Goal: Task Accomplishment & Management: Manage account settings

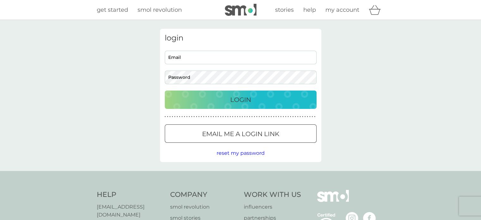
type input "cazattaplow@gmail.com"
click at [251, 101] on div "Login" at bounding box center [240, 99] width 139 height 10
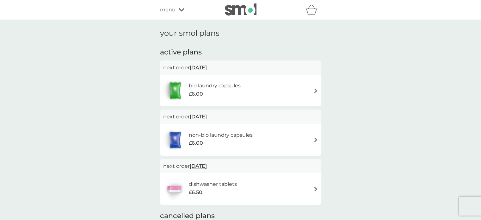
click at [317, 92] on img at bounding box center [315, 90] width 5 height 5
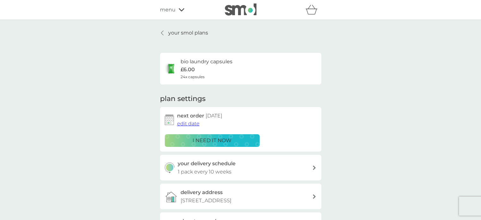
click at [187, 124] on span "edit date" at bounding box center [188, 123] width 22 height 6
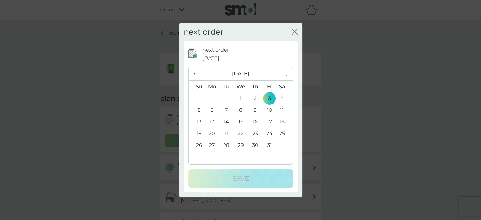
click at [195, 73] on span "‹" at bounding box center [196, 73] width 7 height 13
click at [212, 121] on td "15" at bounding box center [212, 122] width 15 height 12
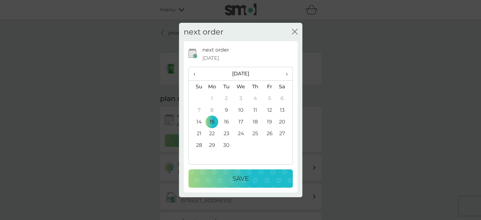
click at [240, 174] on p "Save" at bounding box center [240, 178] width 16 height 10
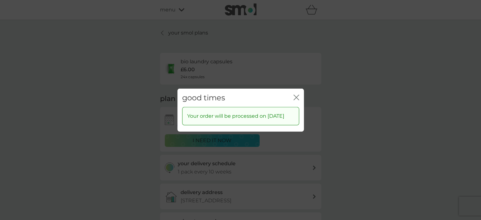
click at [292, 95] on div "good times close" at bounding box center [240, 97] width 126 height 19
click at [297, 94] on icon "close" at bounding box center [296, 97] width 6 height 6
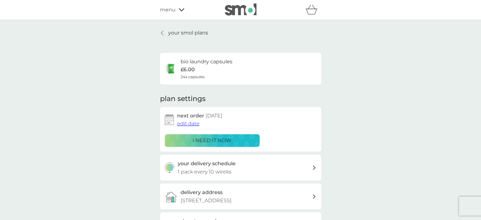
click at [162, 32] on icon at bounding box center [162, 32] width 3 height 5
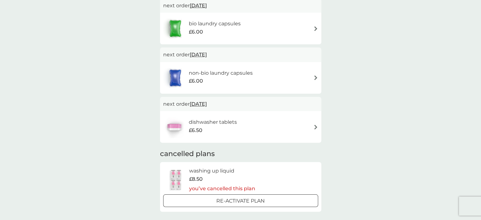
scroll to position [63, 0]
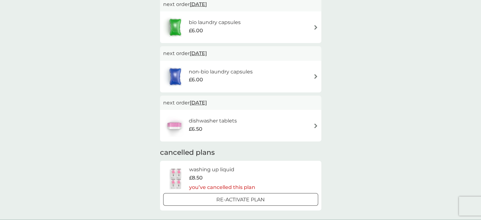
click at [198, 53] on span "[DATE]" at bounding box center [198, 53] width 17 height 12
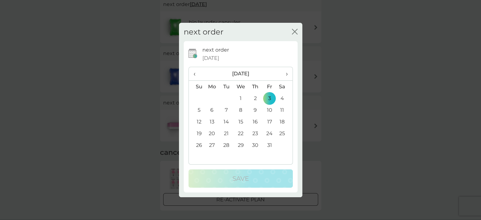
click at [193, 74] on th "‹" at bounding box center [197, 74] width 16 height 14
click at [211, 119] on td "15" at bounding box center [212, 122] width 15 height 12
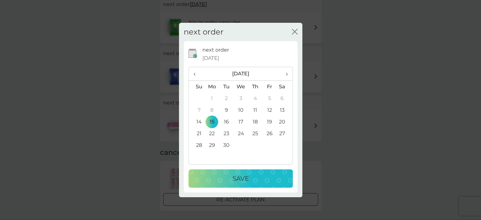
click at [236, 180] on p "Save" at bounding box center [240, 178] width 16 height 10
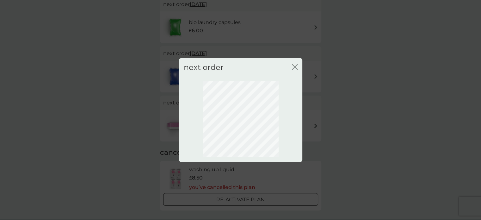
scroll to position [45, 0]
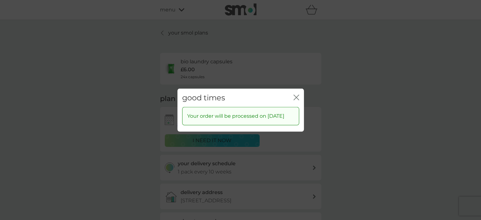
click at [296, 94] on icon "close" at bounding box center [297, 96] width 3 height 5
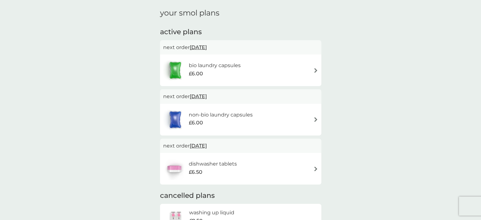
scroll to position [32, 0]
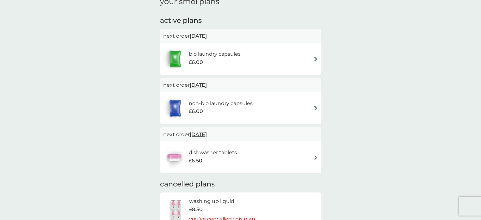
click at [207, 136] on span "[DATE]" at bounding box center [198, 134] width 17 height 12
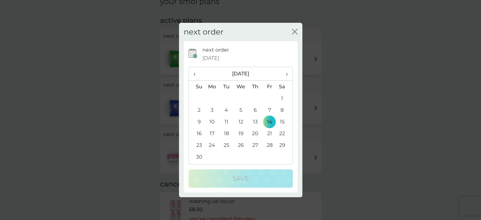
click at [196, 73] on span "‹" at bounding box center [196, 73] width 7 height 13
click at [212, 118] on td "15" at bounding box center [212, 122] width 15 height 12
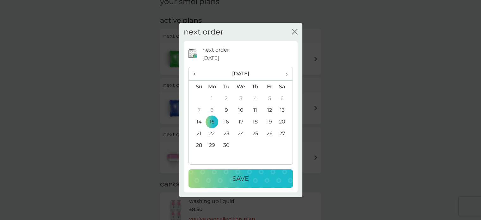
click at [241, 177] on p "Save" at bounding box center [240, 178] width 16 height 10
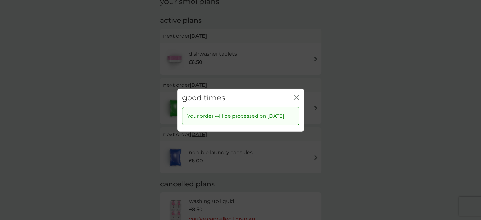
click at [295, 94] on icon "close" at bounding box center [296, 97] width 6 height 6
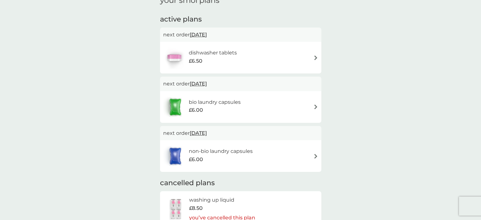
scroll to position [0, 0]
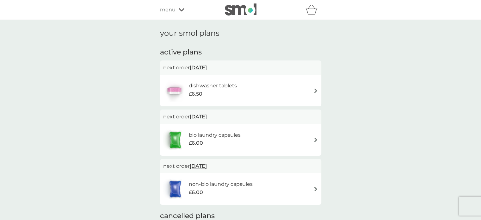
click at [179, 9] on icon at bounding box center [182, 10] width 6 height 4
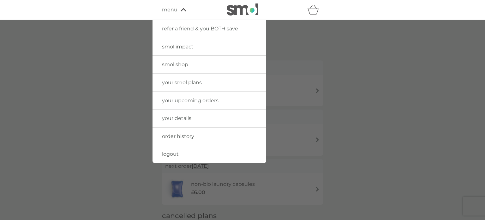
click at [183, 64] on span "smol shop" at bounding box center [175, 64] width 26 height 6
